Goal: Transaction & Acquisition: Purchase product/service

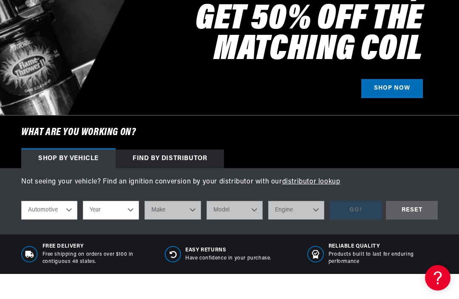
click at [72, 211] on select "Automotive Agricultural Industrial Marine Motorcycle" at bounding box center [49, 210] width 56 height 19
click at [124, 204] on select "Year 2022 2021 2020 2019 2018 2017 2016 2015 2014 2013 2012 2011 2010 2009 2008…" at bounding box center [111, 210] width 56 height 19
select select "1965"
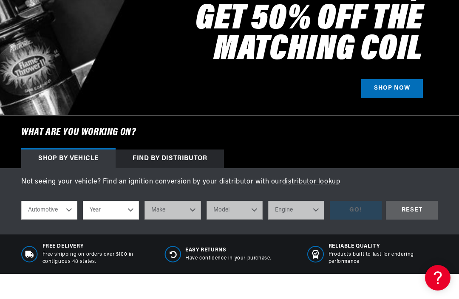
select select "1965"
click at [191, 213] on select "Make Alfa Romeo American Motors Aston Martin Austin Austin Healey Avanti Bentle…" at bounding box center [172, 210] width 56 height 19
select select "Chevrolet"
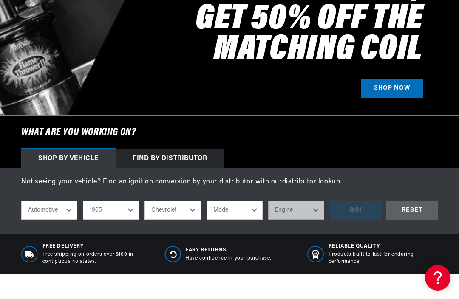
click at [253, 210] on select "Model Bel Air Biscayne C10 Pickup C20 Pickup C30 Pickup C50 C60 C80 Chevelle Ch…" at bounding box center [234, 210] width 56 height 19
select select "Corvette"
click at [314, 214] on select "Engine 7.0L 7.4L 283cid / 4.6L 327cid / 5.3L 327cid / 5.4L 348cid / 5.7L 396cid…" at bounding box center [296, 210] width 56 height 19
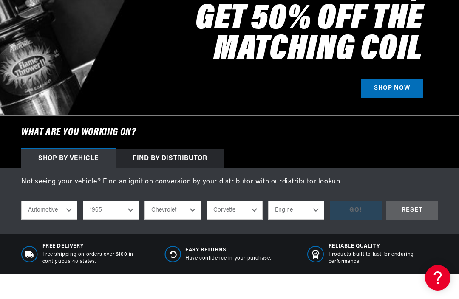
scroll to position [0, 765]
select select "327cid-5.3L"
click at [360, 206] on div "GO!" at bounding box center [356, 210] width 52 height 19
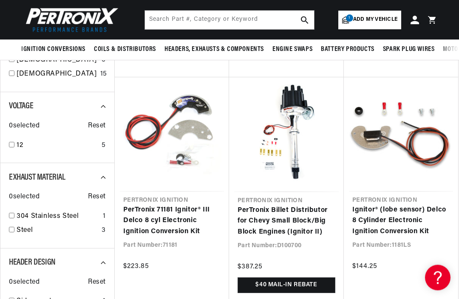
scroll to position [292, 0]
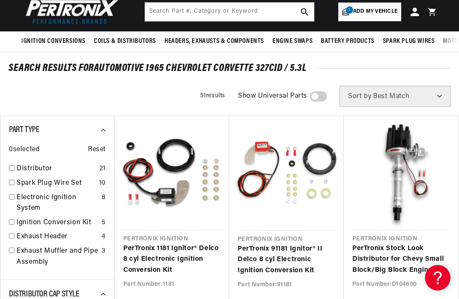
click at [166, 255] on link "PerTronix 1181 Ignitor® Delco 8 cyl Electronic Ignition Conversion Kit" at bounding box center [171, 259] width 97 height 33
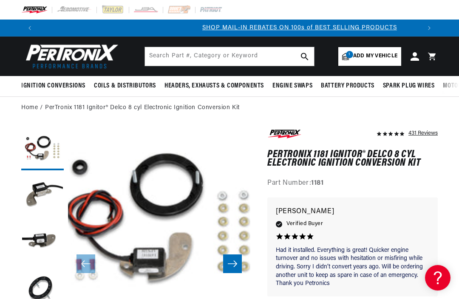
scroll to position [0, 382]
click at [42, 193] on button "Load image 2 in gallery view" at bounding box center [42, 196] width 42 height 42
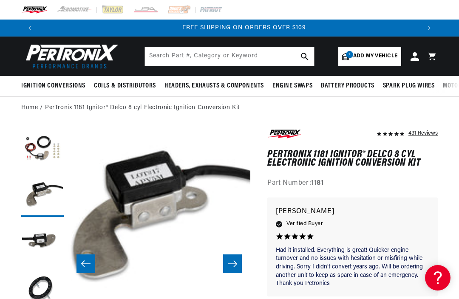
scroll to position [0, 0]
click at [39, 244] on button "Load image 3 in gallery view" at bounding box center [42, 242] width 42 height 42
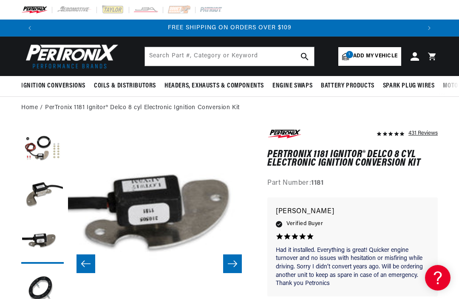
click at [37, 291] on button "Load image 4 in gallery view" at bounding box center [42, 289] width 42 height 42
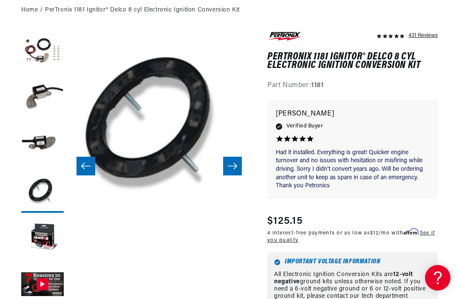
click at [39, 244] on button "Load image 5 in gallery view" at bounding box center [42, 238] width 42 height 42
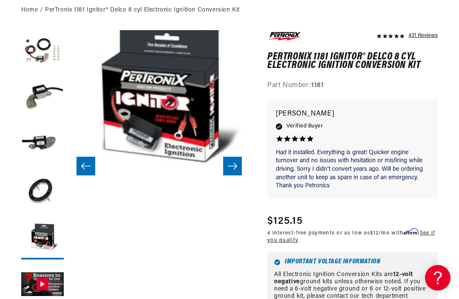
click at [36, 288] on button "Gallery Viewer" at bounding box center [42, 285] width 42 height 42
